Goal: Submit feedback/report problem: Submit feedback/report problem

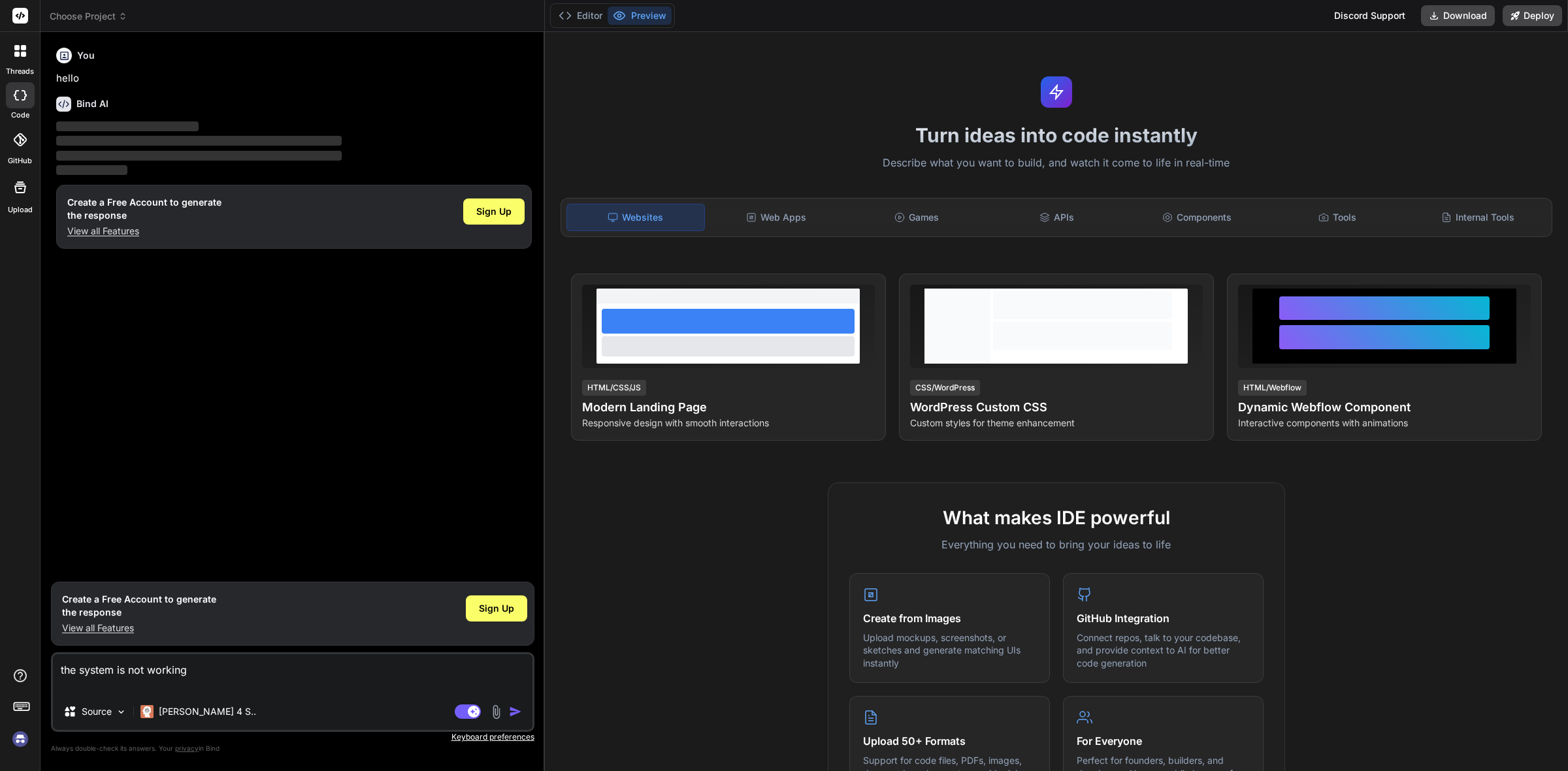
type textarea "x"
click at [21, 738] on img at bounding box center [20, 739] width 22 height 22
click at [96, 668] on textarea "the system is not working" at bounding box center [292, 674] width 479 height 39
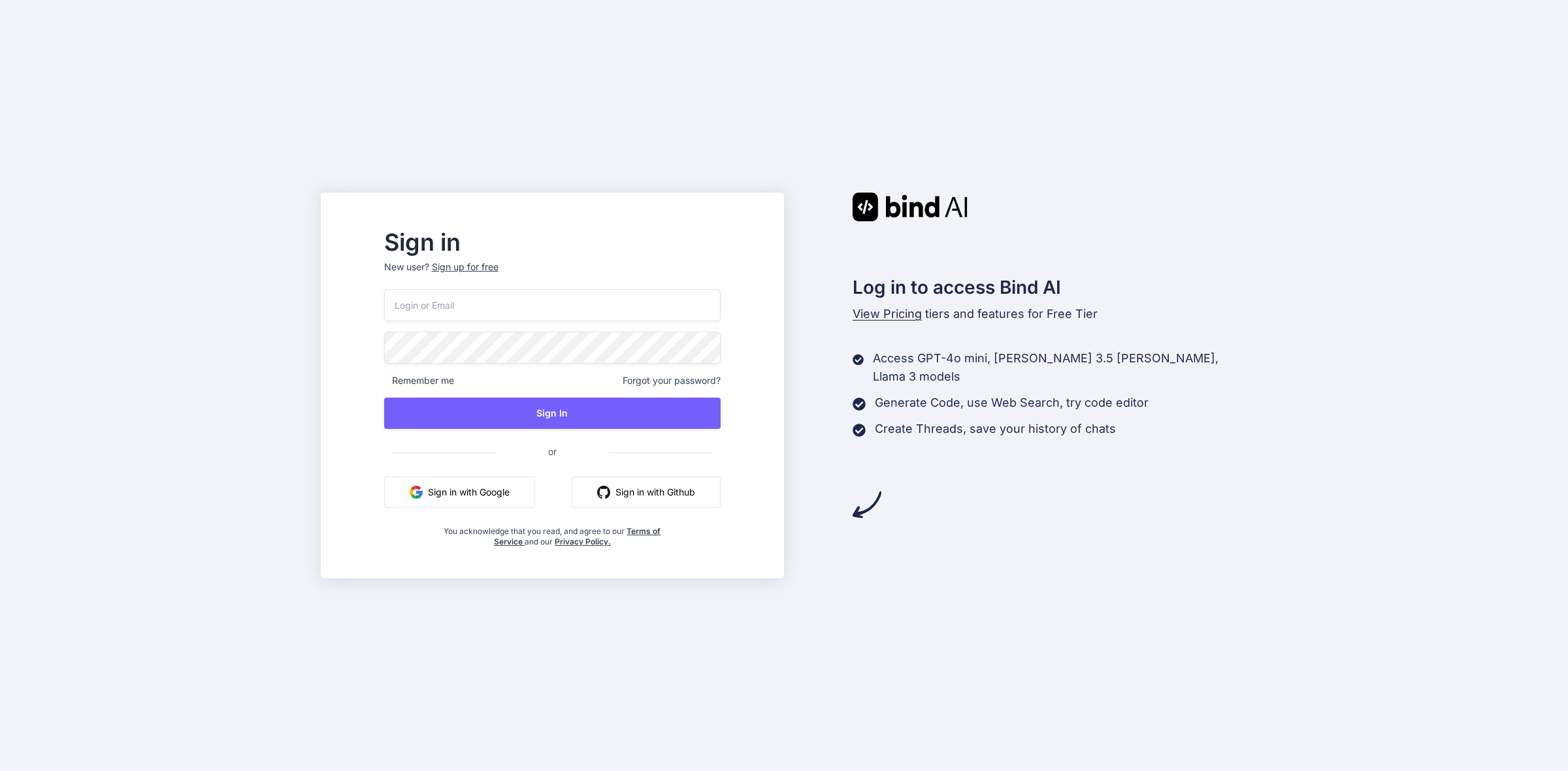
click at [527, 491] on button "Sign in with Google" at bounding box center [459, 492] width 151 height 31
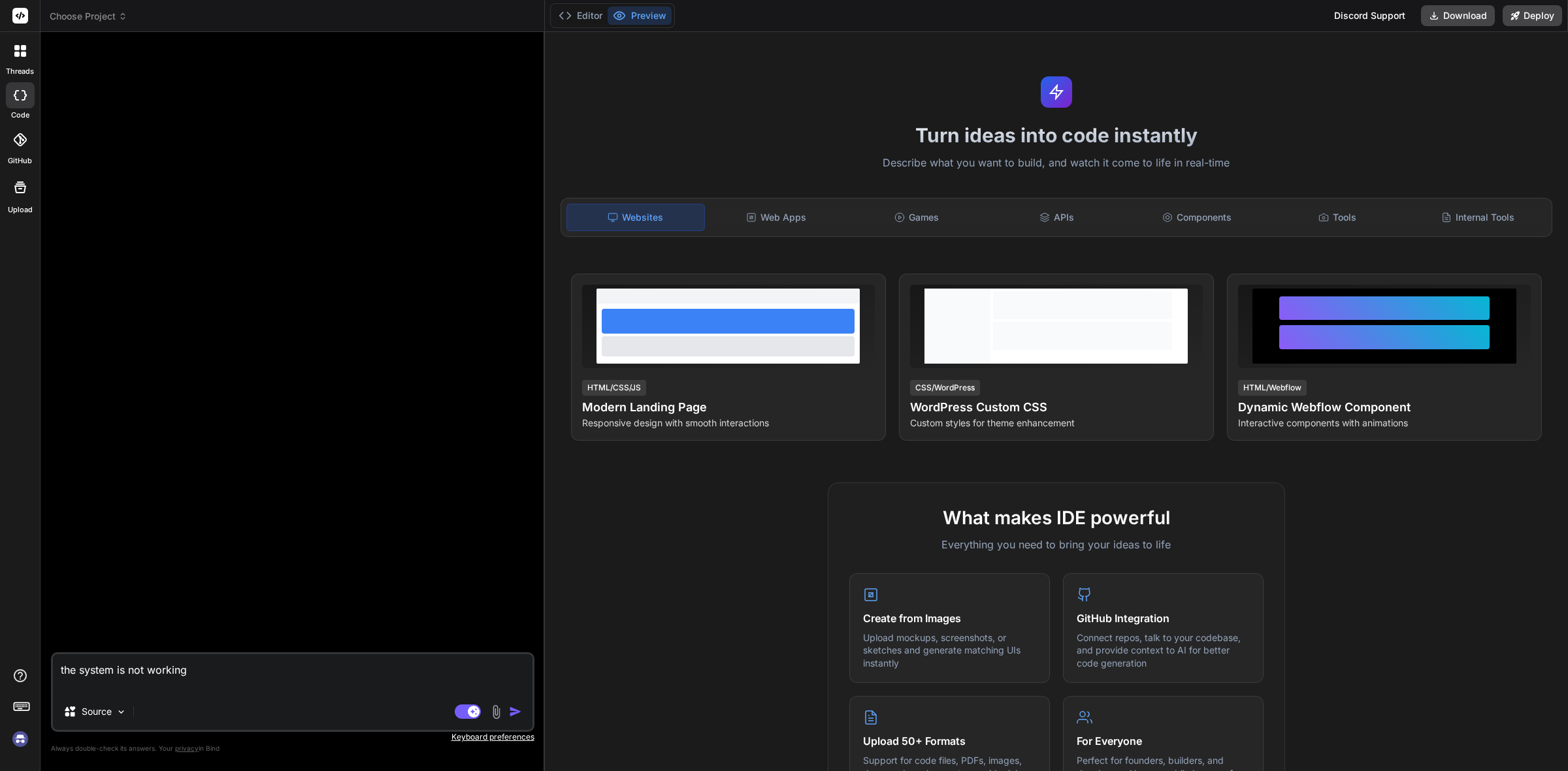
click at [25, 740] on img at bounding box center [20, 739] width 22 height 22
click at [171, 684] on textarea "the system is not working" at bounding box center [292, 674] width 479 height 39
click at [525, 709] on button "button" at bounding box center [518, 712] width 18 height 13
type textarea "x"
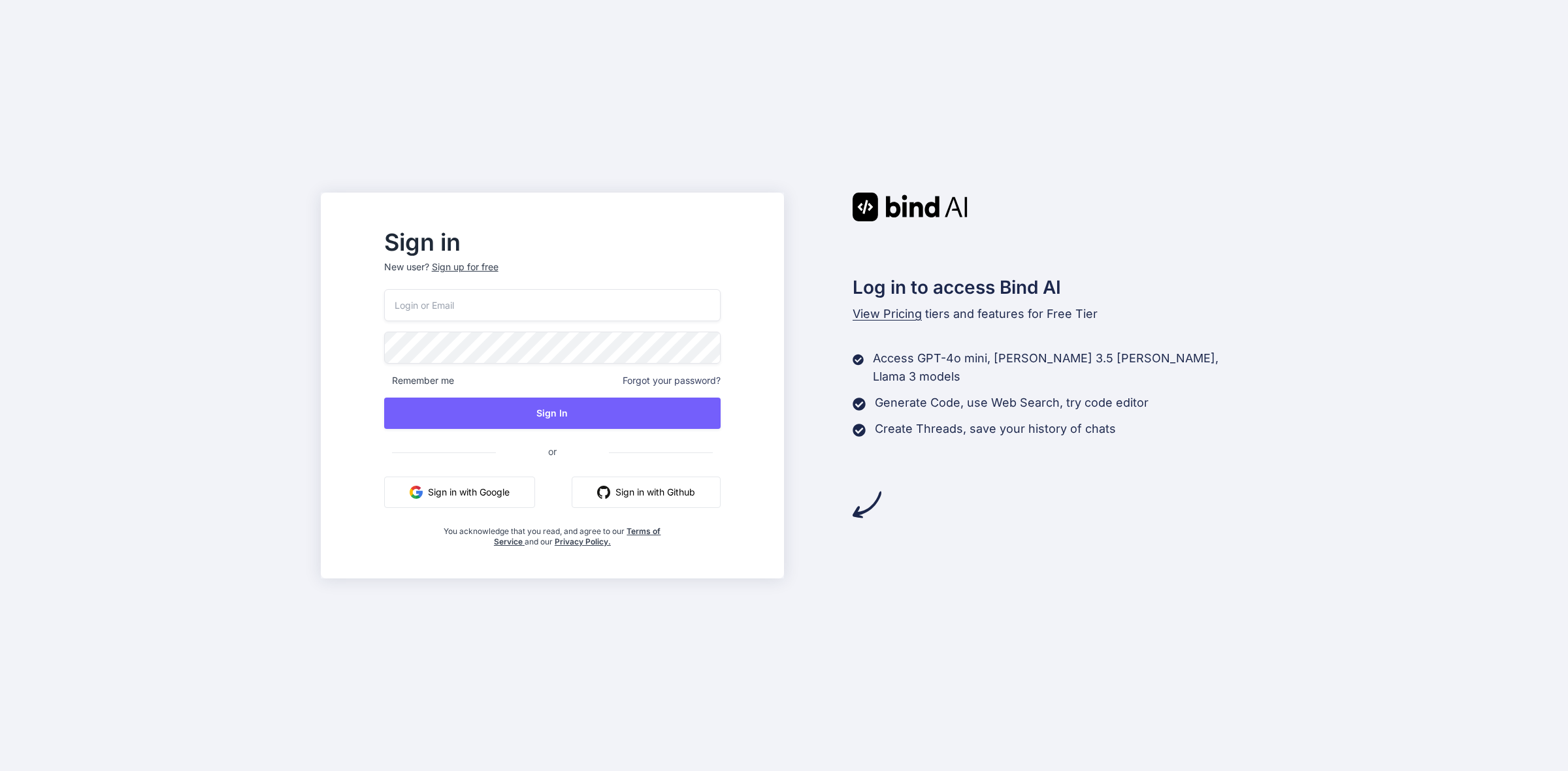
click at [498, 495] on button "Sign in with Google" at bounding box center [459, 492] width 151 height 31
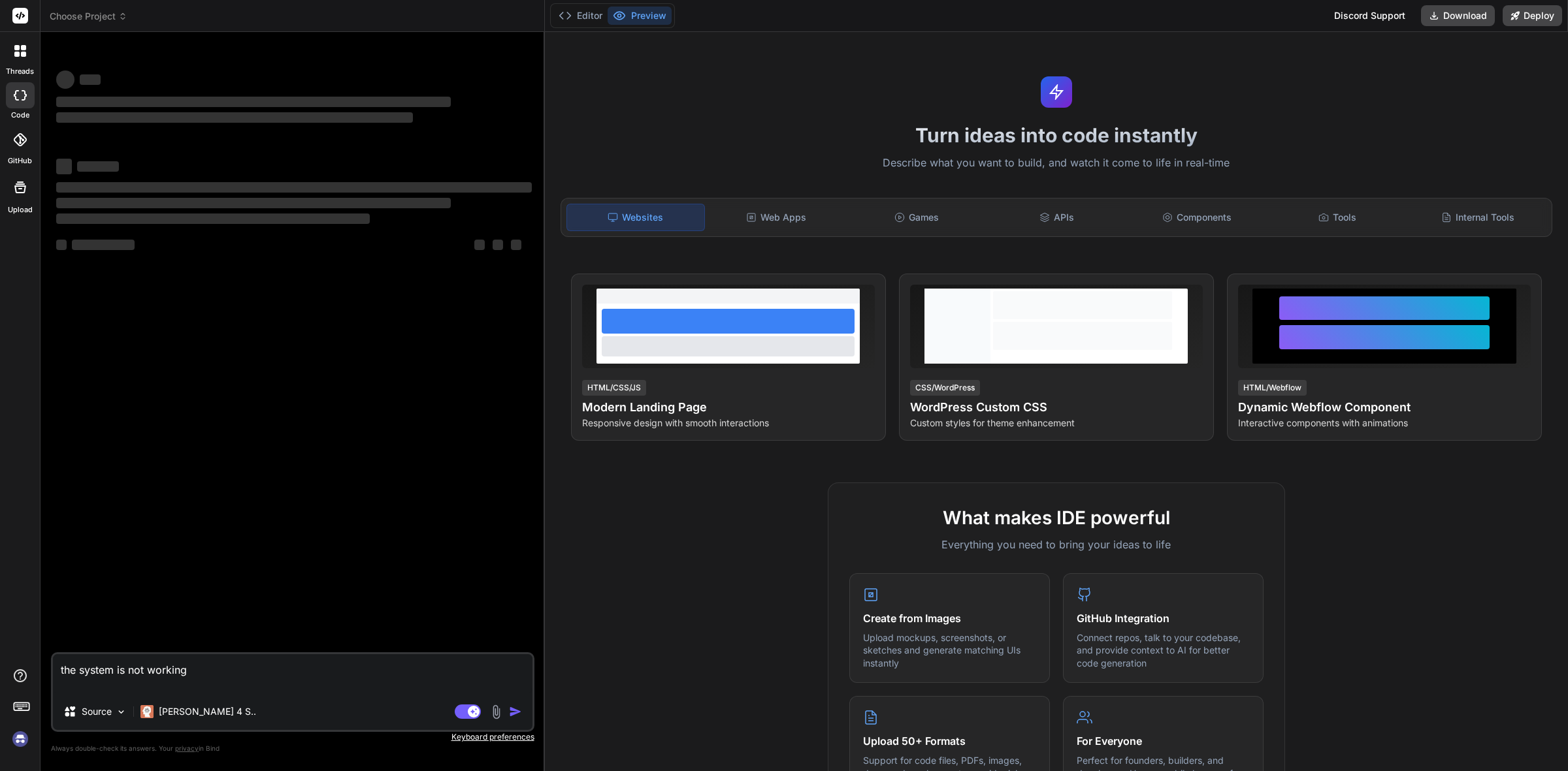
click at [1361, 10] on div "Discord Support" at bounding box center [1370, 15] width 87 height 21
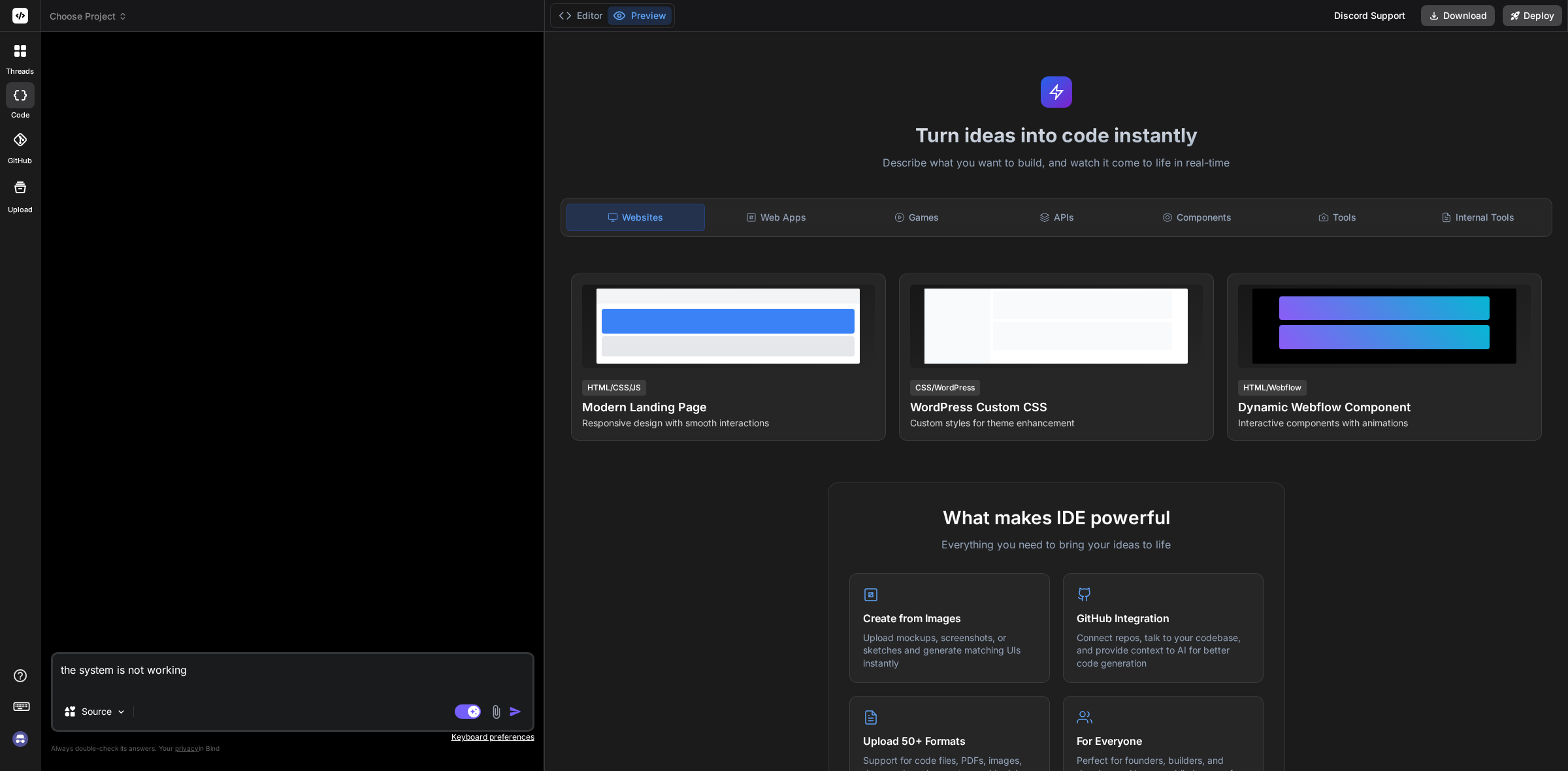
click at [126, 676] on textarea "the system is not working" at bounding box center [292, 674] width 479 height 39
paste textarea "Create a modern landing page with HTML, CSS, and JavaScript featuring smooth sc…"
type textarea "x"
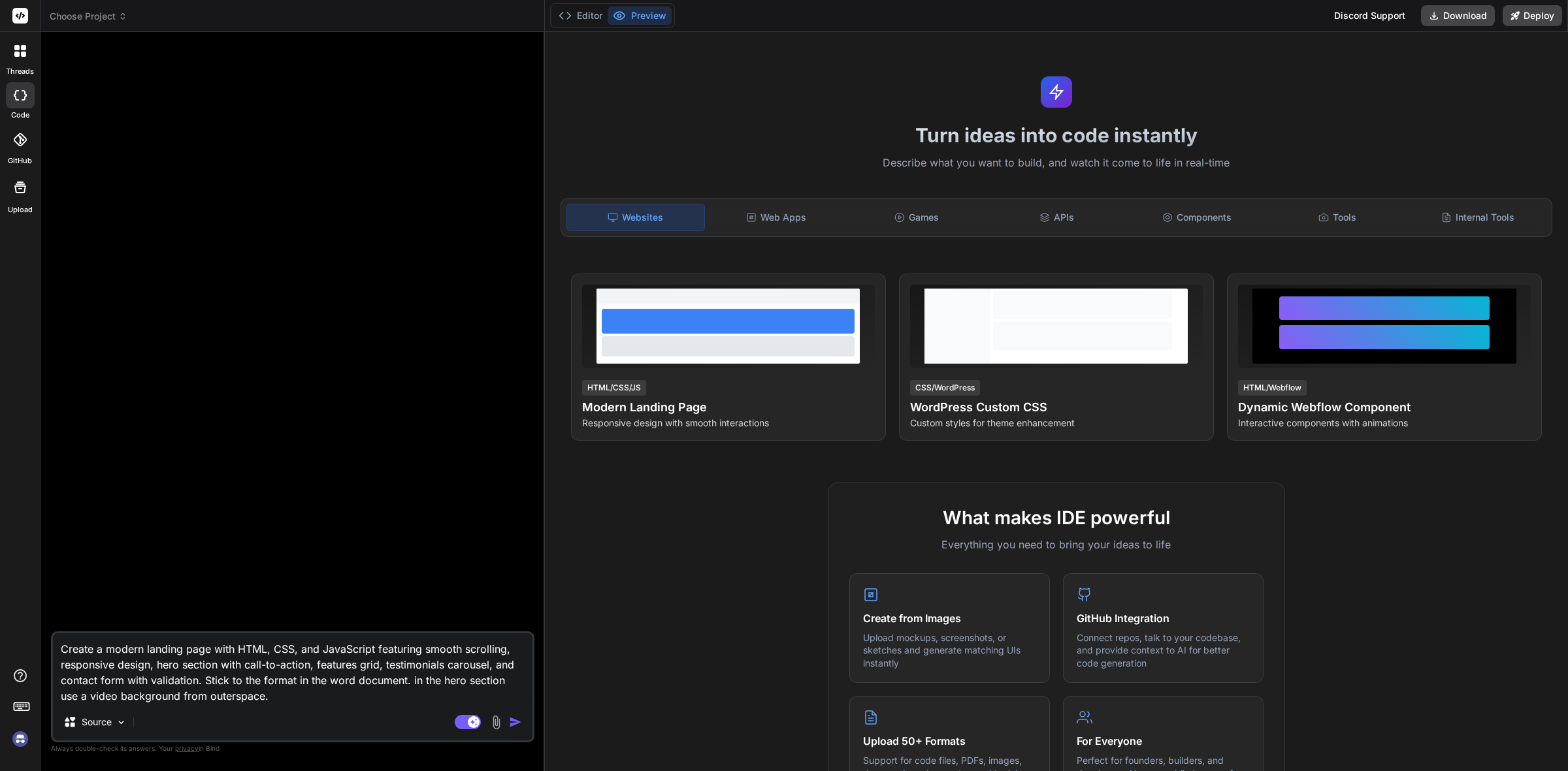
type textarea "Create a modern landing page with HTML, CSS, and JavaScript featuring smooth sc…"
click at [520, 728] on img "button" at bounding box center [515, 723] width 13 height 13
type textarea "x"
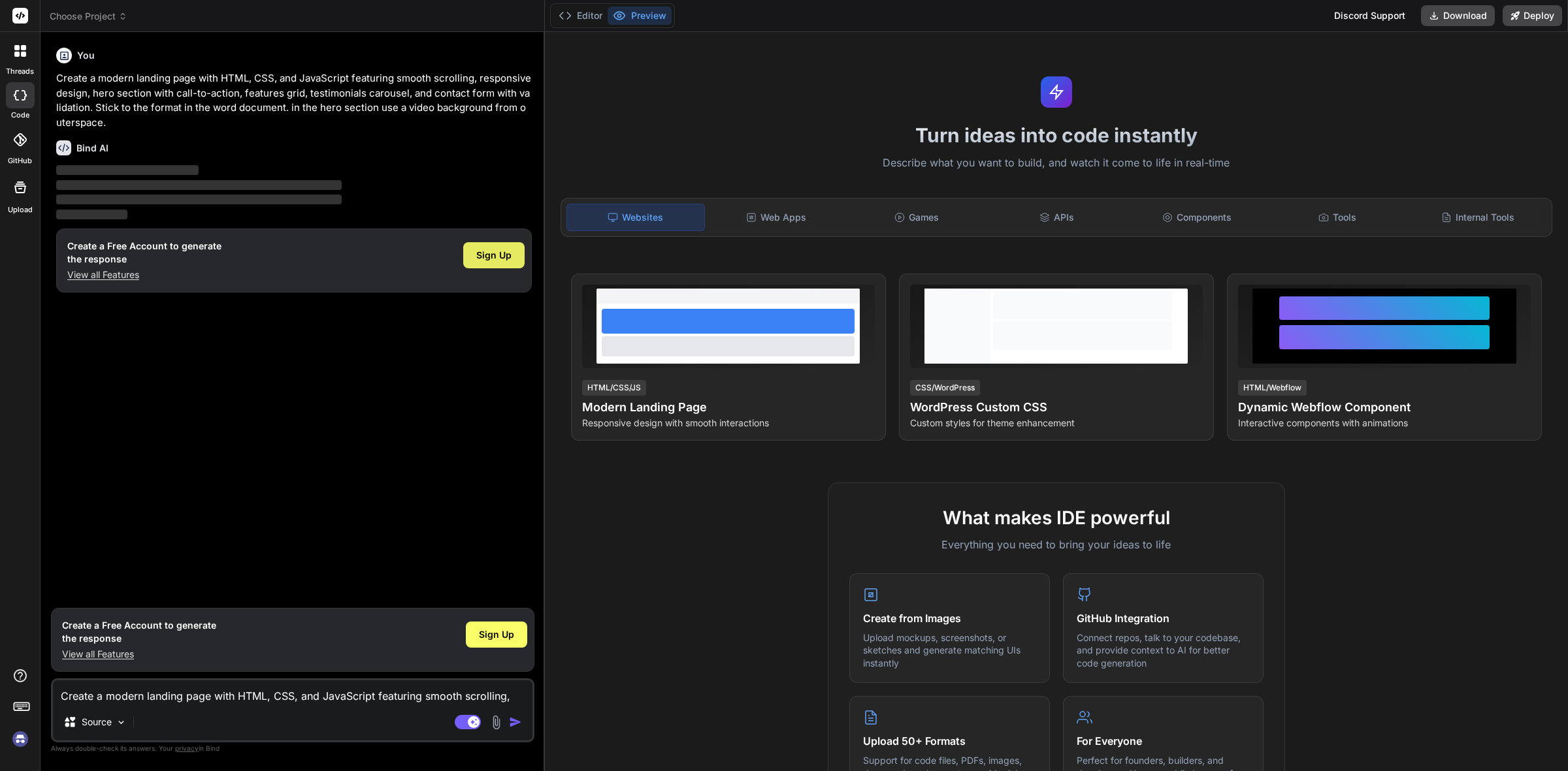
click at [490, 256] on span "Sign Up" at bounding box center [494, 255] width 35 height 13
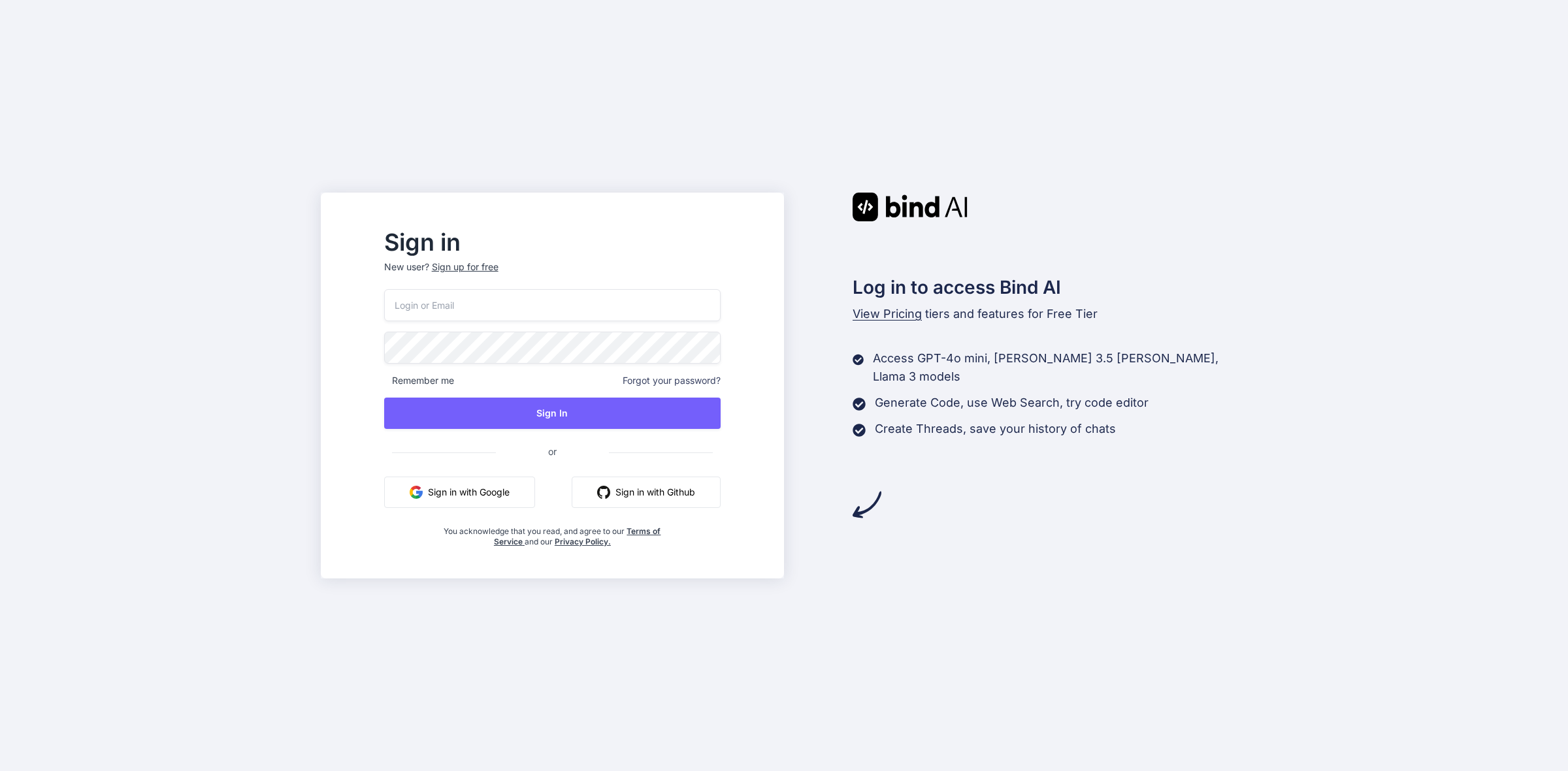
click at [497, 496] on button "Sign in with Google" at bounding box center [459, 492] width 151 height 31
